Goal: Information Seeking & Learning: Find specific fact

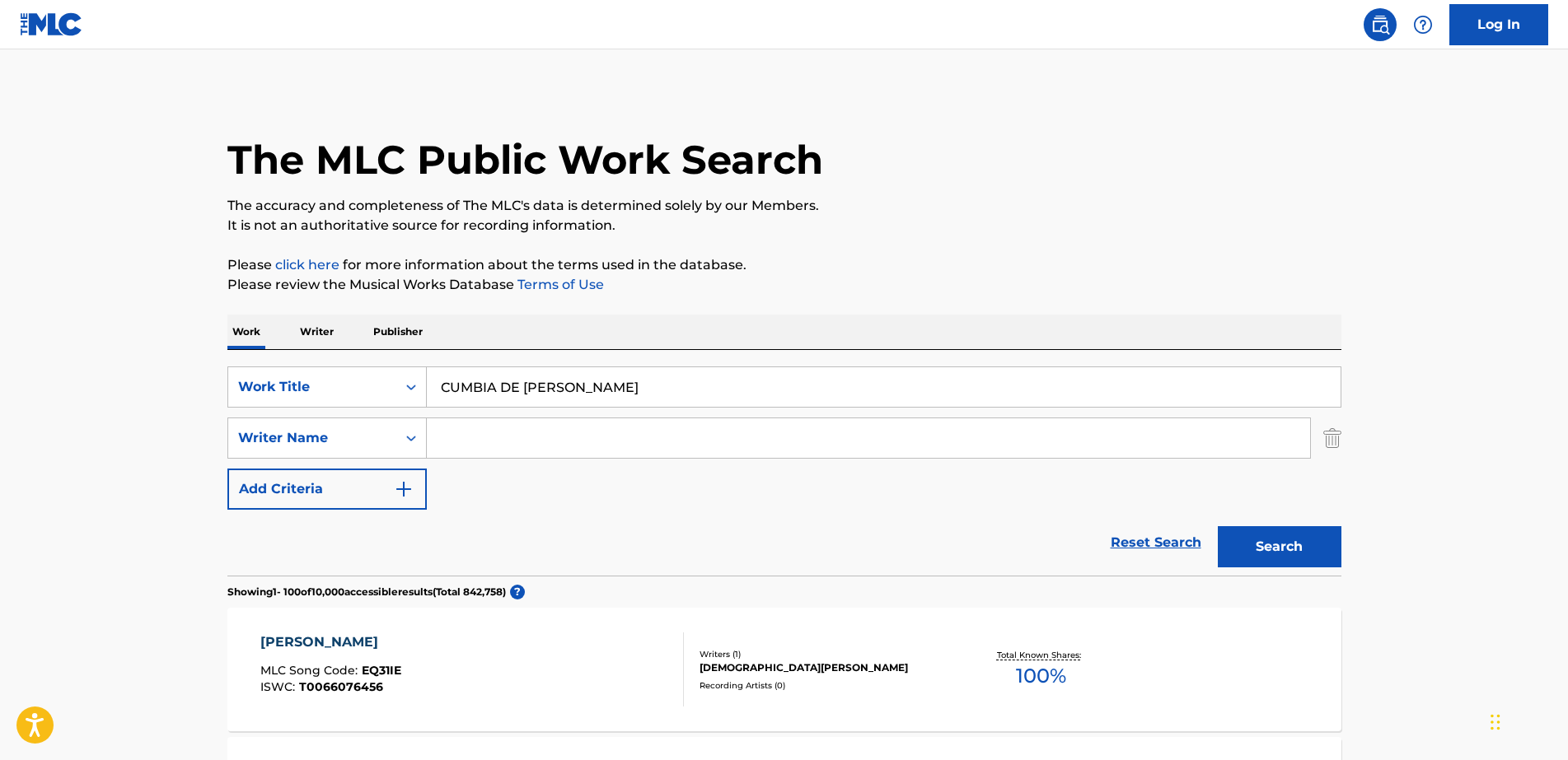
drag, startPoint x: 427, startPoint y: 343, endPoint x: 342, endPoint y: 325, distance: 86.9
paste input "RUMBA POBLAN"
type input "RUMBA POBLANA"
click at [1258, 549] on button "Search" at bounding box center [1279, 547] width 123 height 41
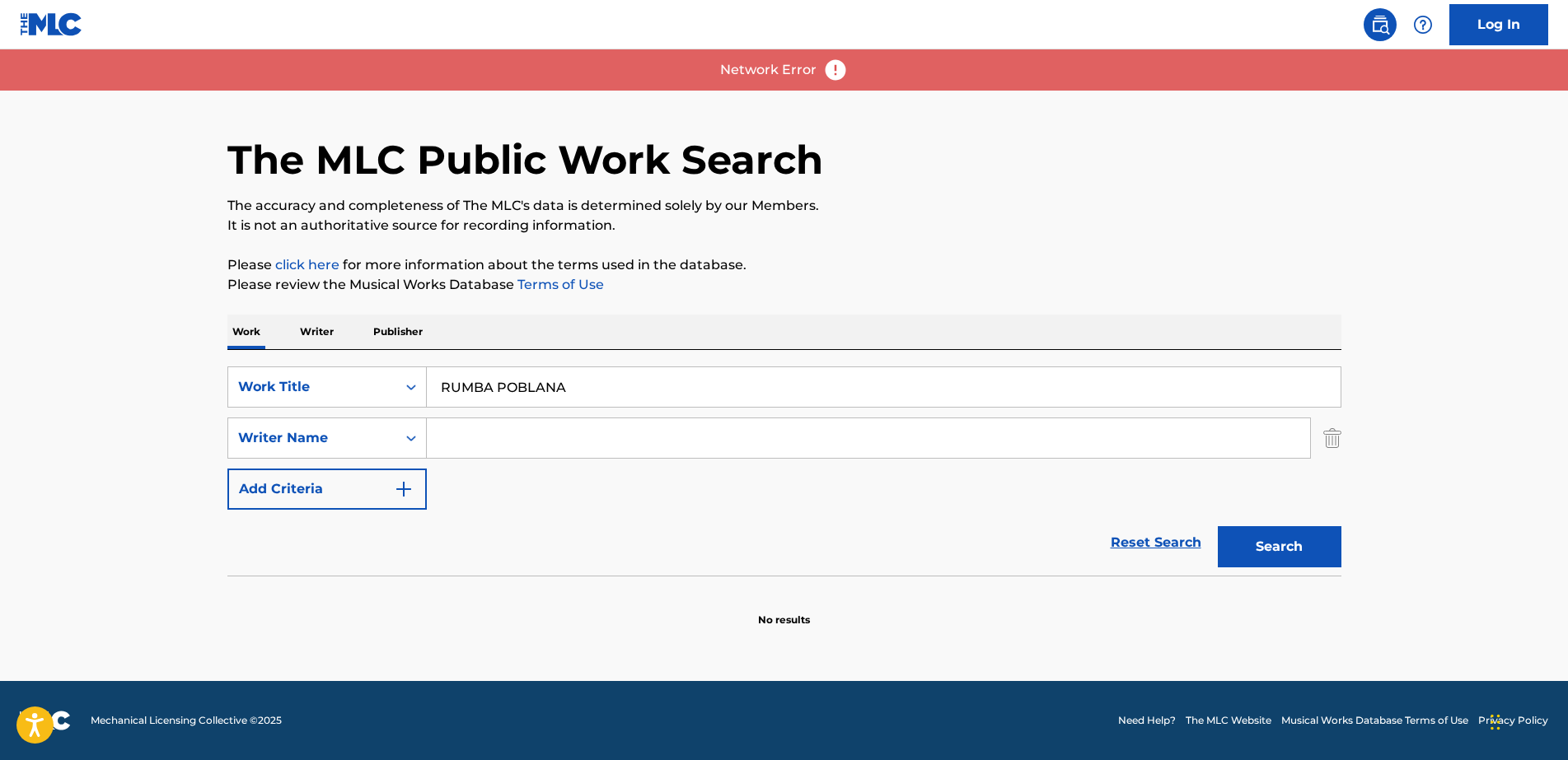
drag, startPoint x: 1515, startPoint y: 312, endPoint x: 1231, endPoint y: 310, distance: 284.0
click at [1503, 308] on main "The MLC Public Work Search The accuracy and completeness of The MLC's data is d…" at bounding box center [784, 365] width 1568 height 632
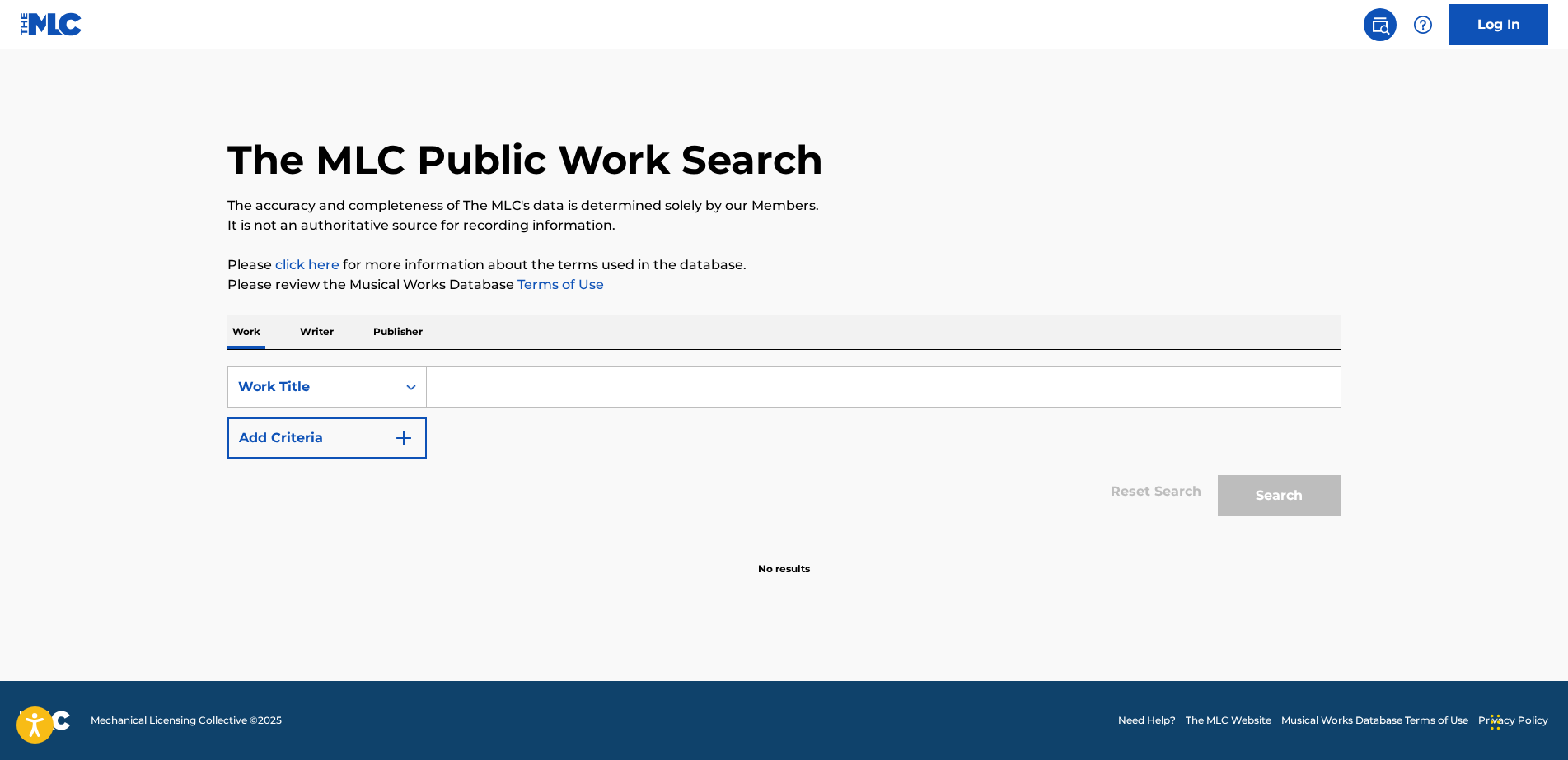
click at [479, 378] on input "Search Form" at bounding box center [883, 387] width 914 height 40
paste input "RUMBA POBLANA"
type input "RUMBA POBLANA"
click at [1301, 503] on button "Search" at bounding box center [1279, 496] width 123 height 41
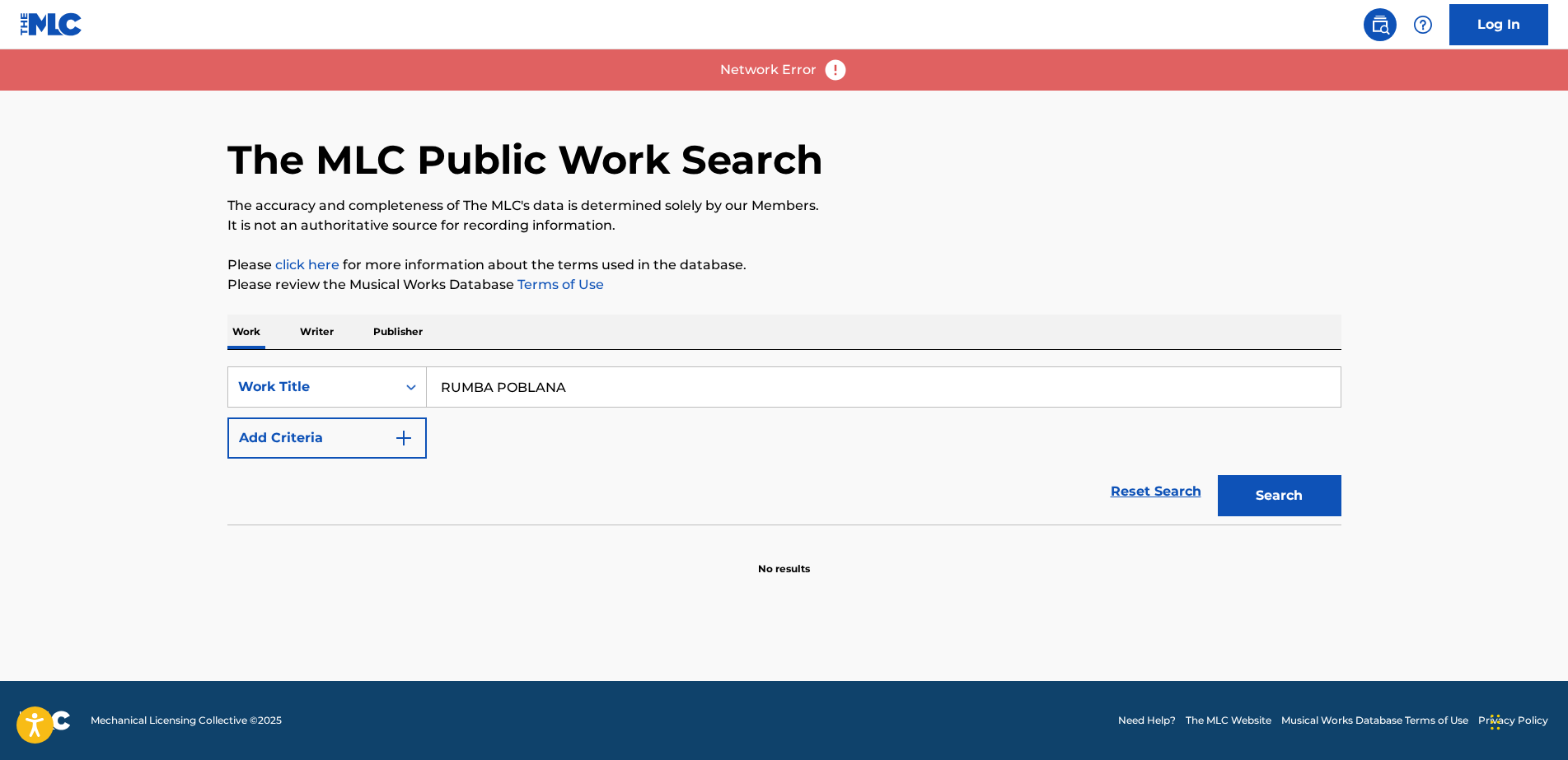
click at [630, 498] on div "Reset Search Search" at bounding box center [784, 492] width 1113 height 66
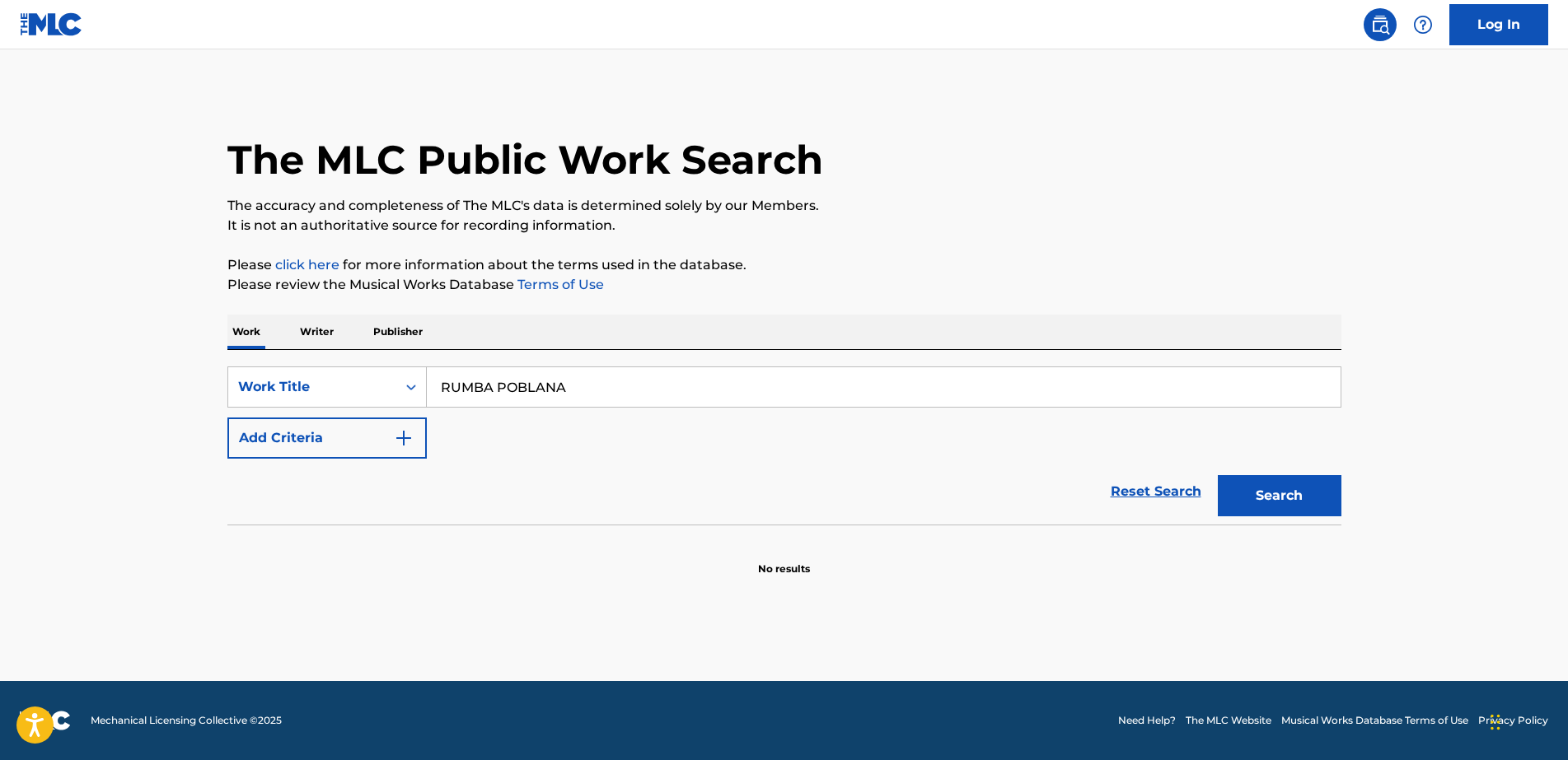
click at [615, 491] on div "Reset Search Search" at bounding box center [784, 492] width 1113 height 66
click at [663, 387] on input "RUMBA POBLANA" at bounding box center [883, 387] width 914 height 40
click at [1274, 483] on button "Search" at bounding box center [1279, 496] width 123 height 41
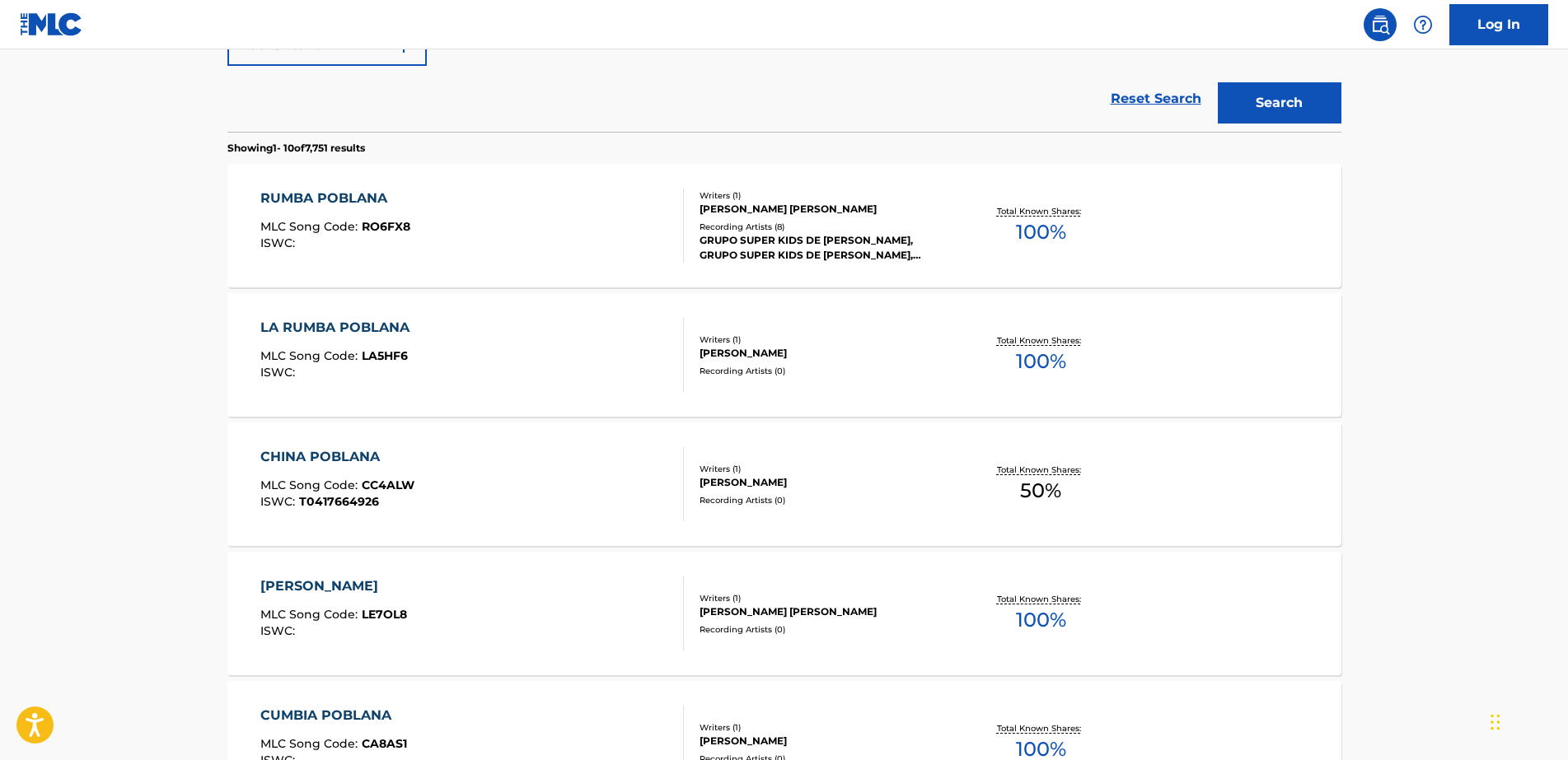
scroll to position [123, 0]
